Goal: Find specific page/section: Find specific page/section

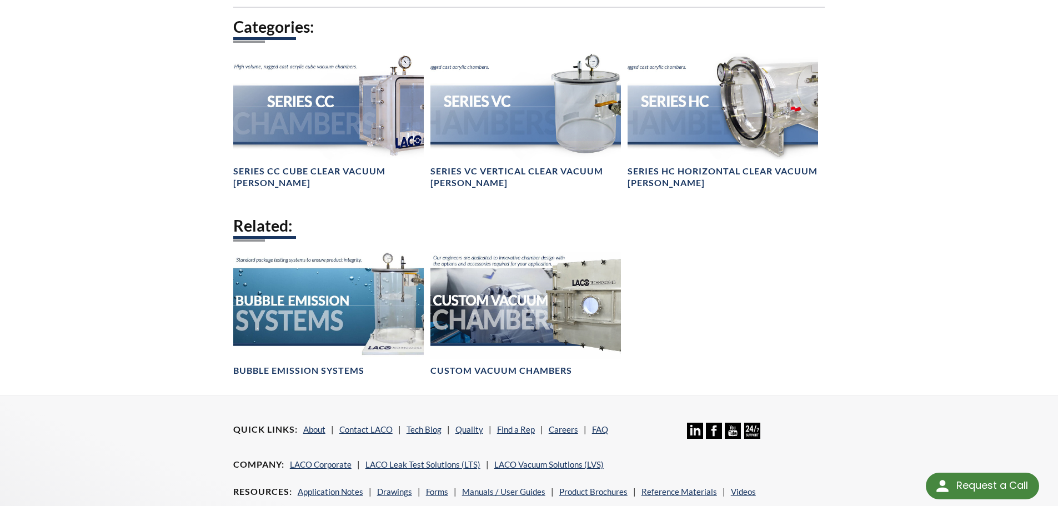
scroll to position [1055, 0]
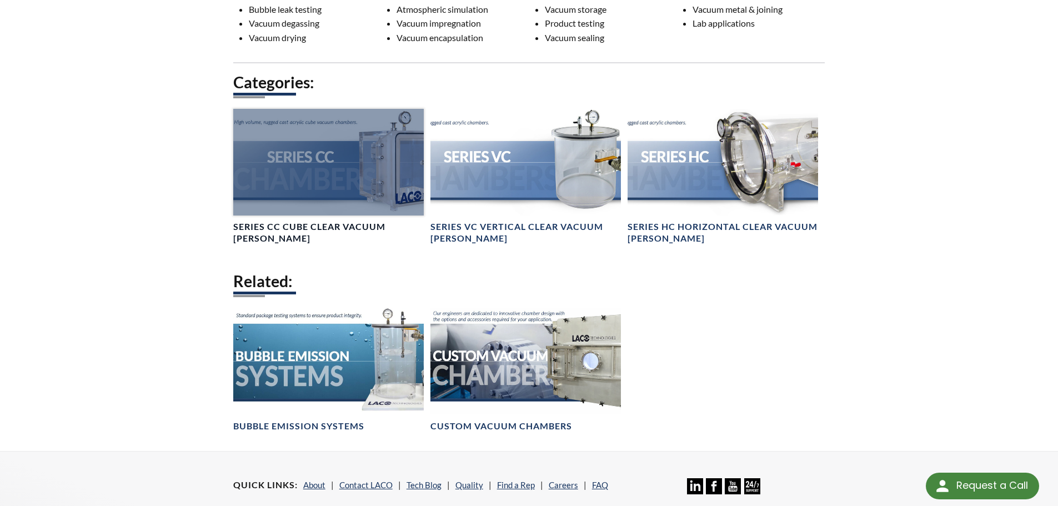
click at [383, 184] on div at bounding box center [328, 162] width 190 height 107
